Goal: Information Seeking & Learning: Learn about a topic

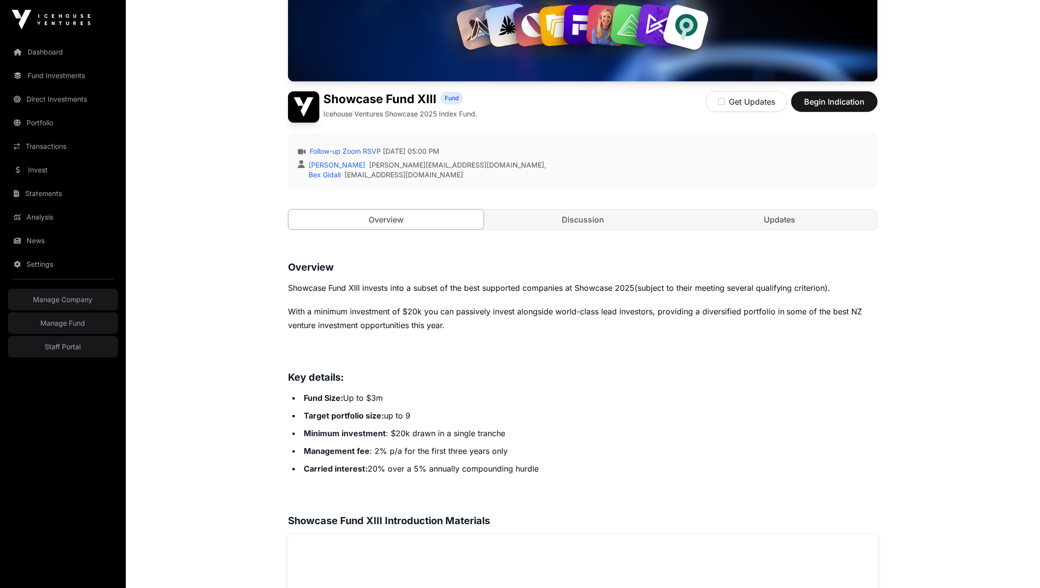
scroll to position [538, 0]
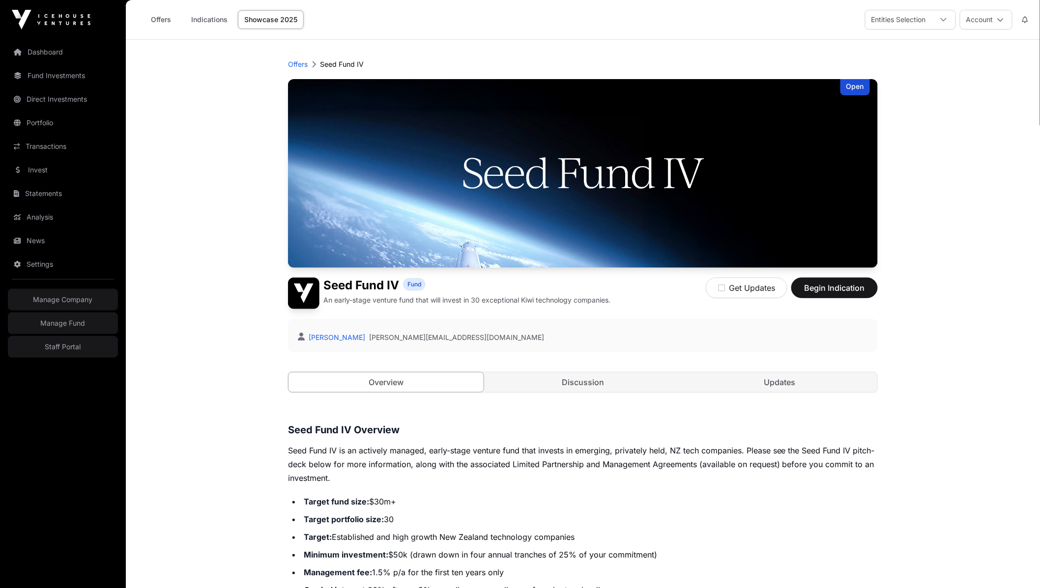
click at [530, 371] on div "Open Seed Fund IV Fund An early-stage venture fund that will invest in 30 excep…" at bounding box center [583, 245] width 590 height 333
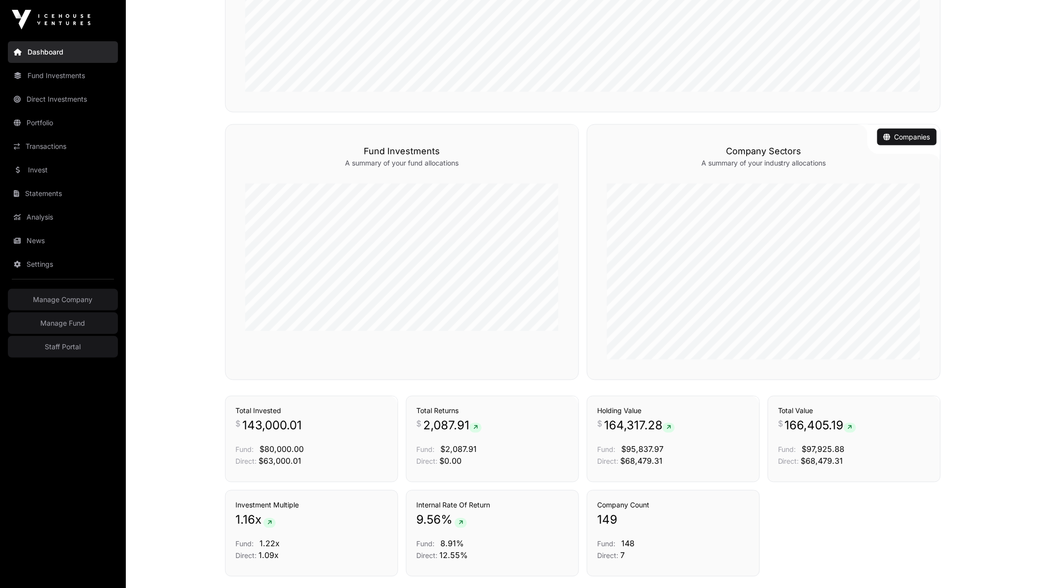
scroll to position [579, 0]
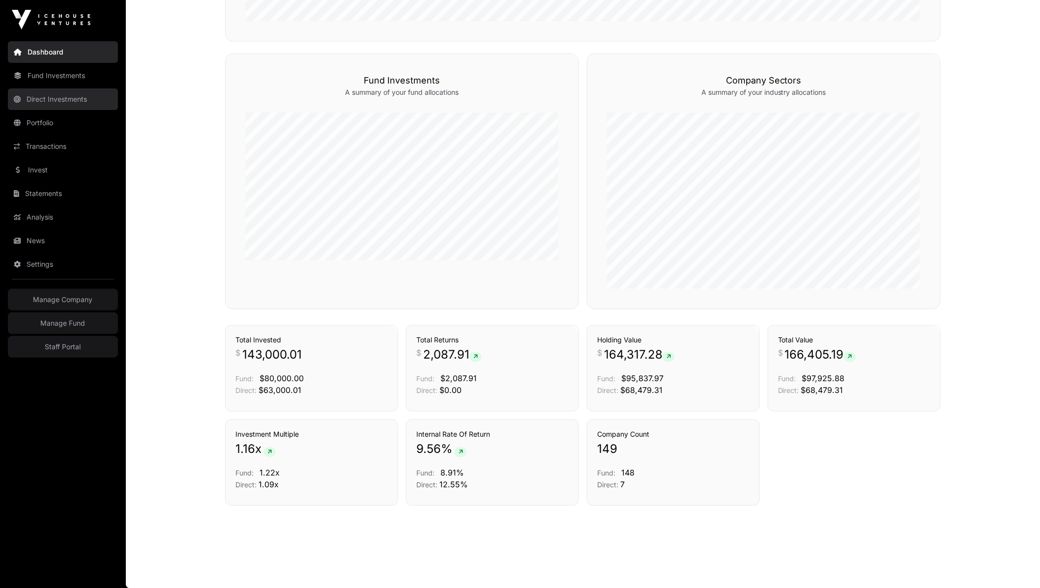
click at [55, 103] on link "Direct Investments" at bounding box center [63, 99] width 110 height 22
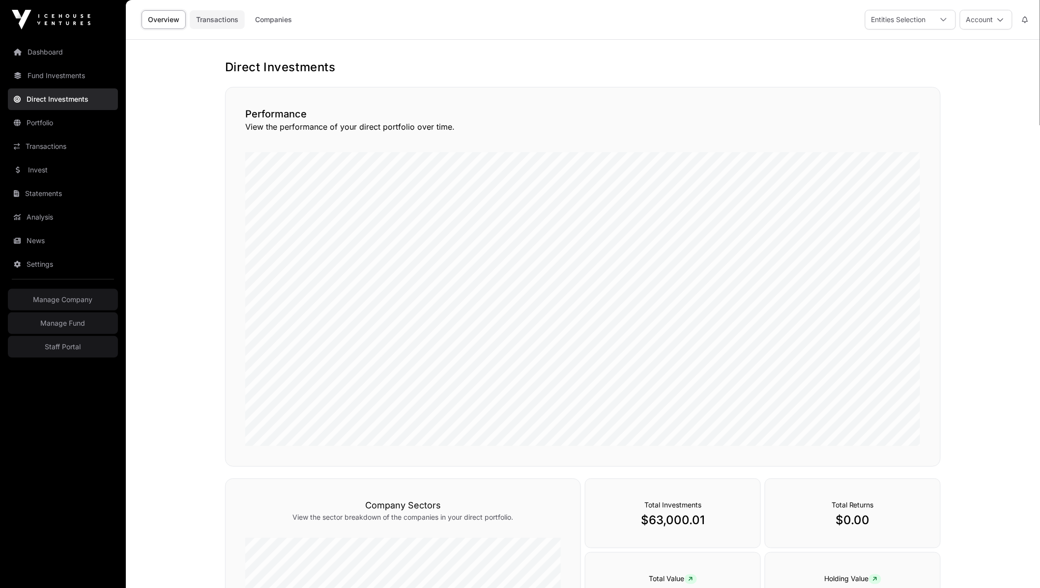
click at [217, 25] on link "Transactions" at bounding box center [217, 19] width 55 height 19
click at [255, 20] on link "Companies" at bounding box center [274, 19] width 50 height 19
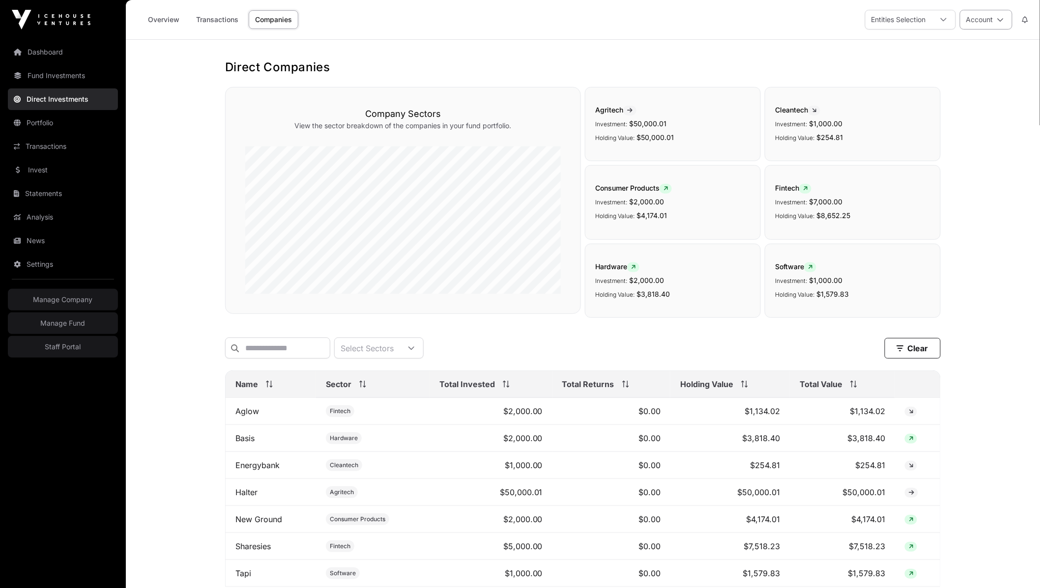
click at [982, 22] on button "Account" at bounding box center [986, 20] width 53 height 20
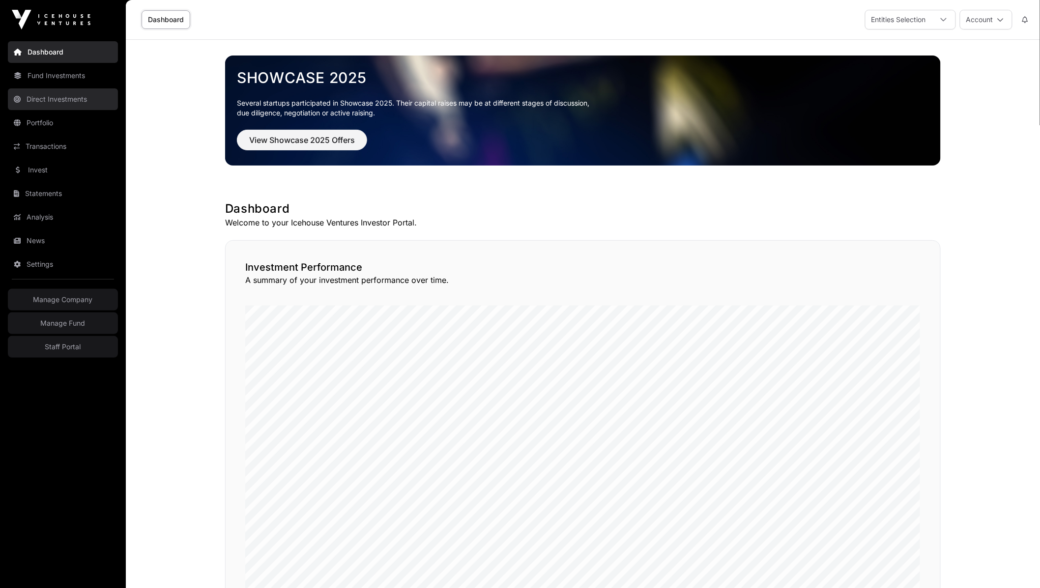
click at [51, 98] on link "Direct Investments" at bounding box center [63, 99] width 110 height 22
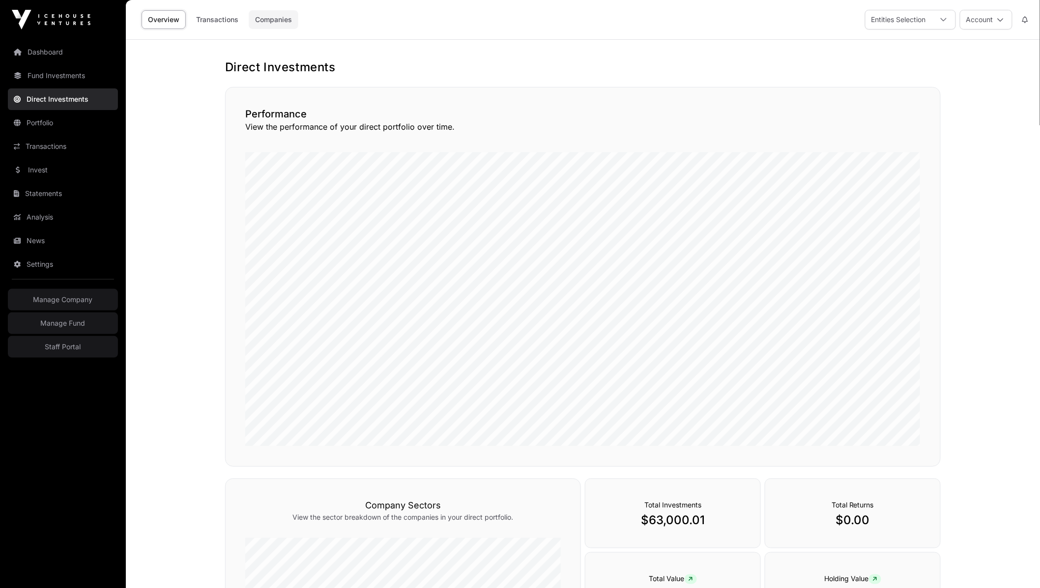
click at [265, 13] on link "Companies" at bounding box center [274, 19] width 50 height 19
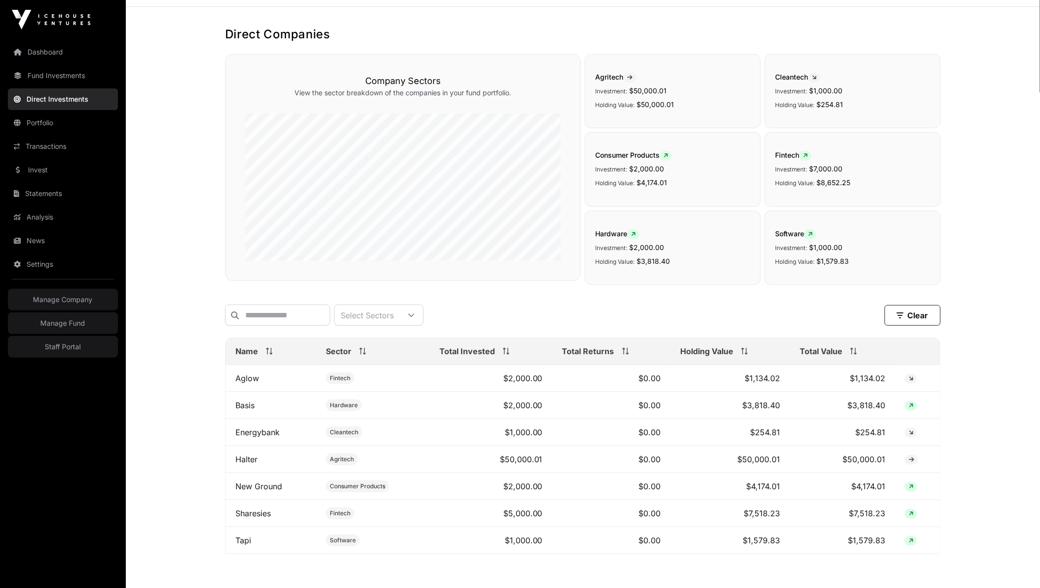
scroll to position [91, 0]
